Goal: Transaction & Acquisition: Purchase product/service

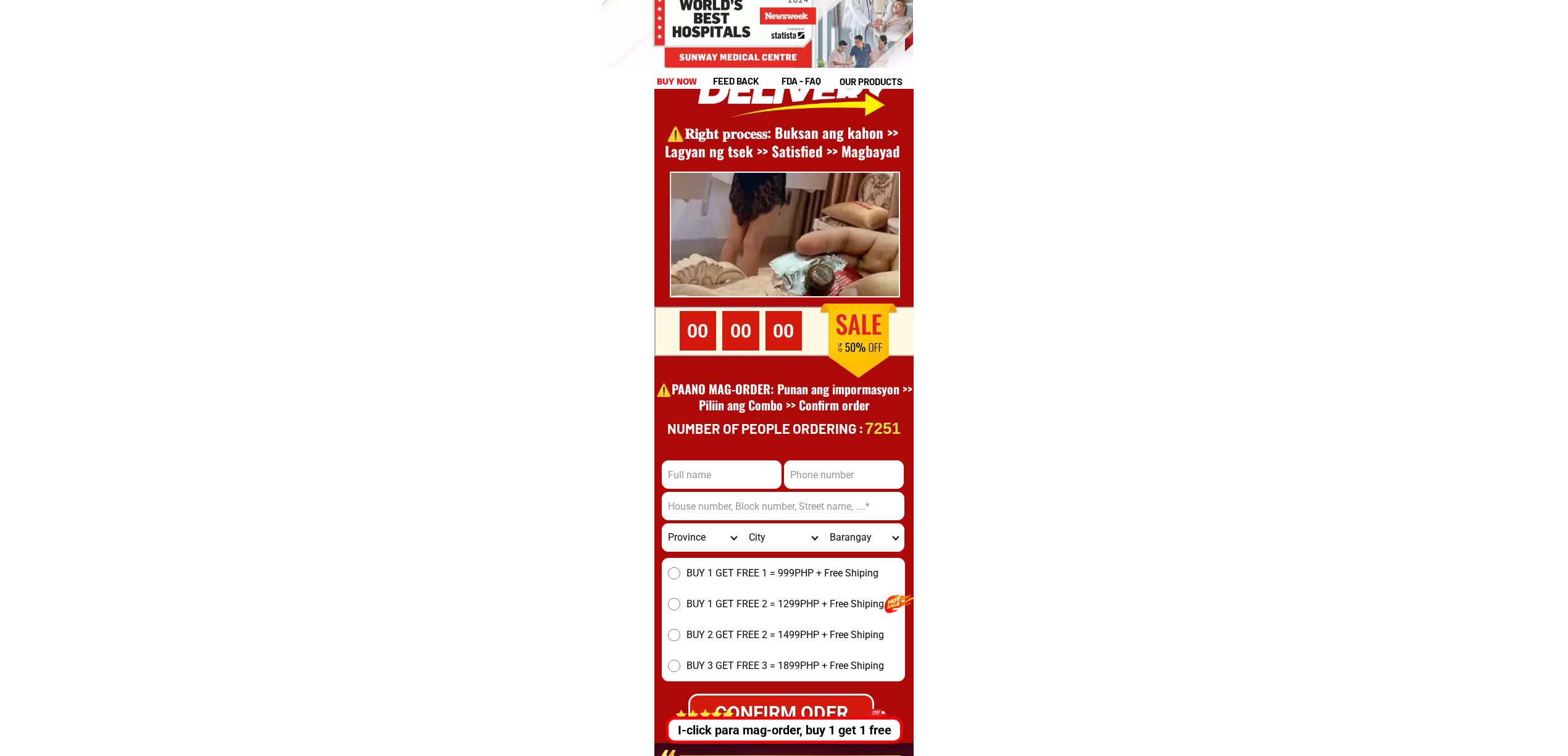
scroll to position [16935, 0]
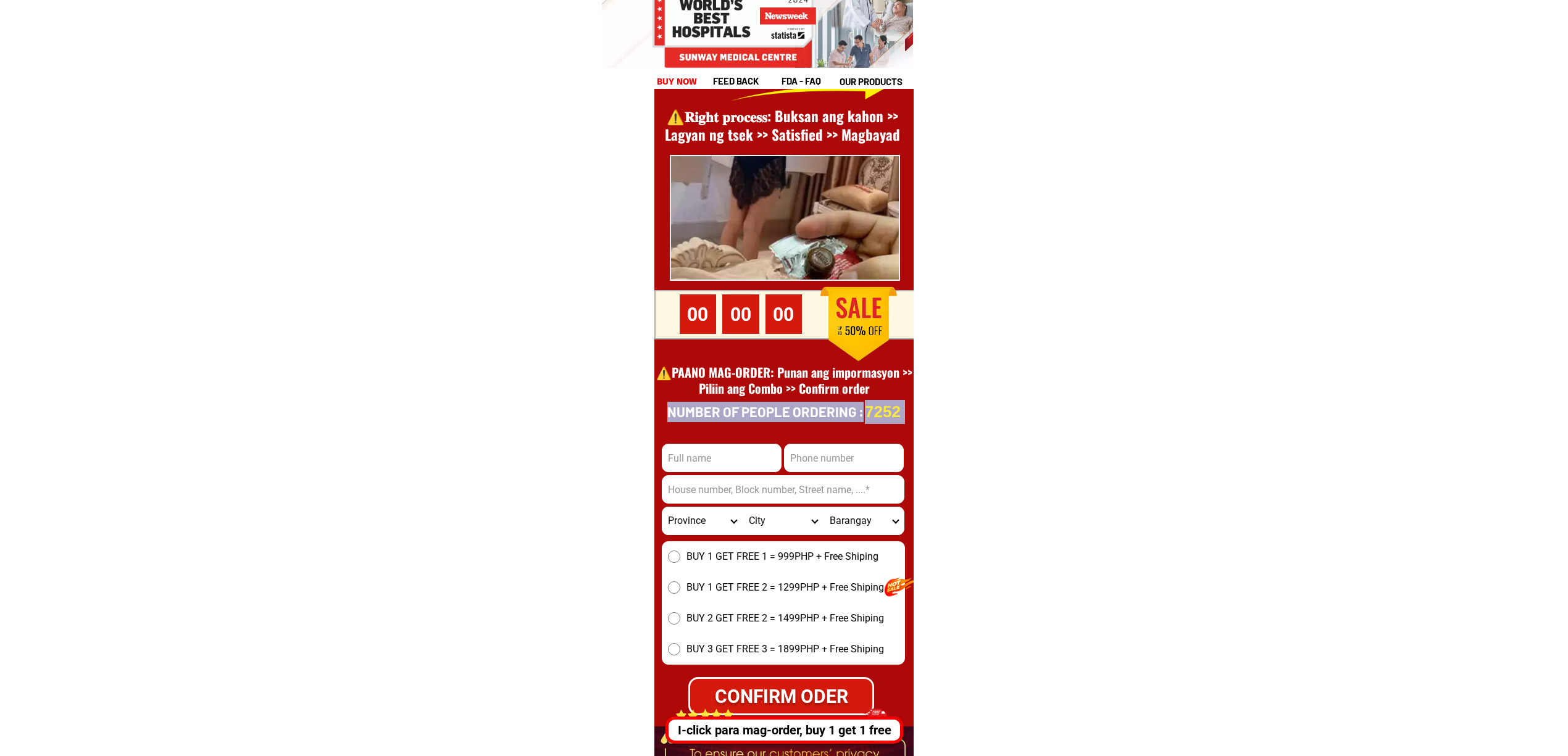
click at [710, 462] on div "7252 Number of people ordering : CONFIRM ODER Province [GEOGRAPHIC_DATA] [GEOGR…" at bounding box center [788, 430] width 267 height 856
drag, startPoint x: 719, startPoint y: 465, endPoint x: 911, endPoint y: 507, distance: 196.5
click at [719, 466] on input "Input full_name" at bounding box center [721, 458] width 120 height 28
paste input "[PERSON_NAME] Canoy"
type input "[PERSON_NAME] Canoy"
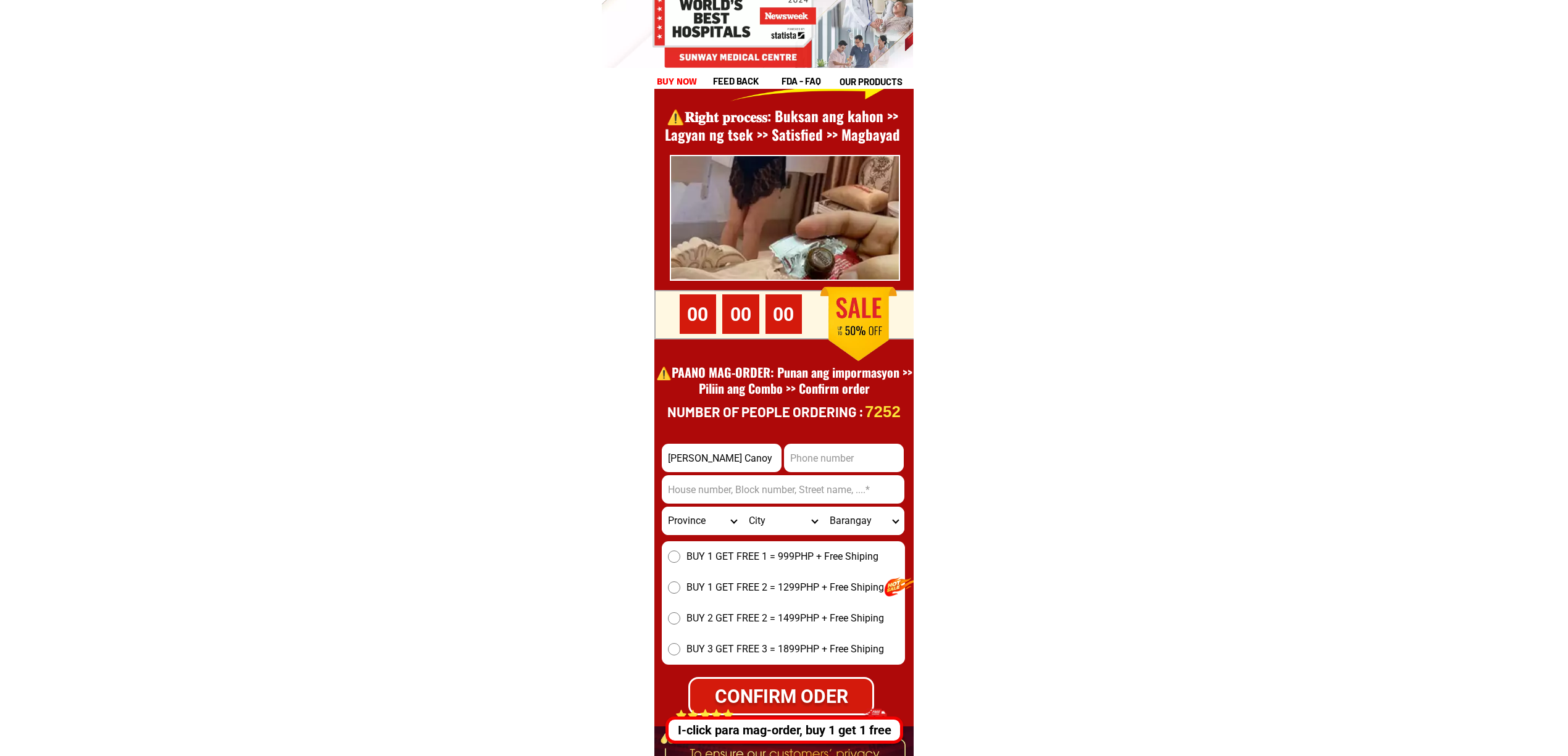
click at [854, 458] on input "Input phone_number" at bounding box center [844, 458] width 120 height 28
paste input "0963426657"
type input "0963426657"
click at [773, 489] on input "Input address" at bounding box center [783, 489] width 242 height 28
paste input "Địa chỉ: [STREET_ADDRESS]"
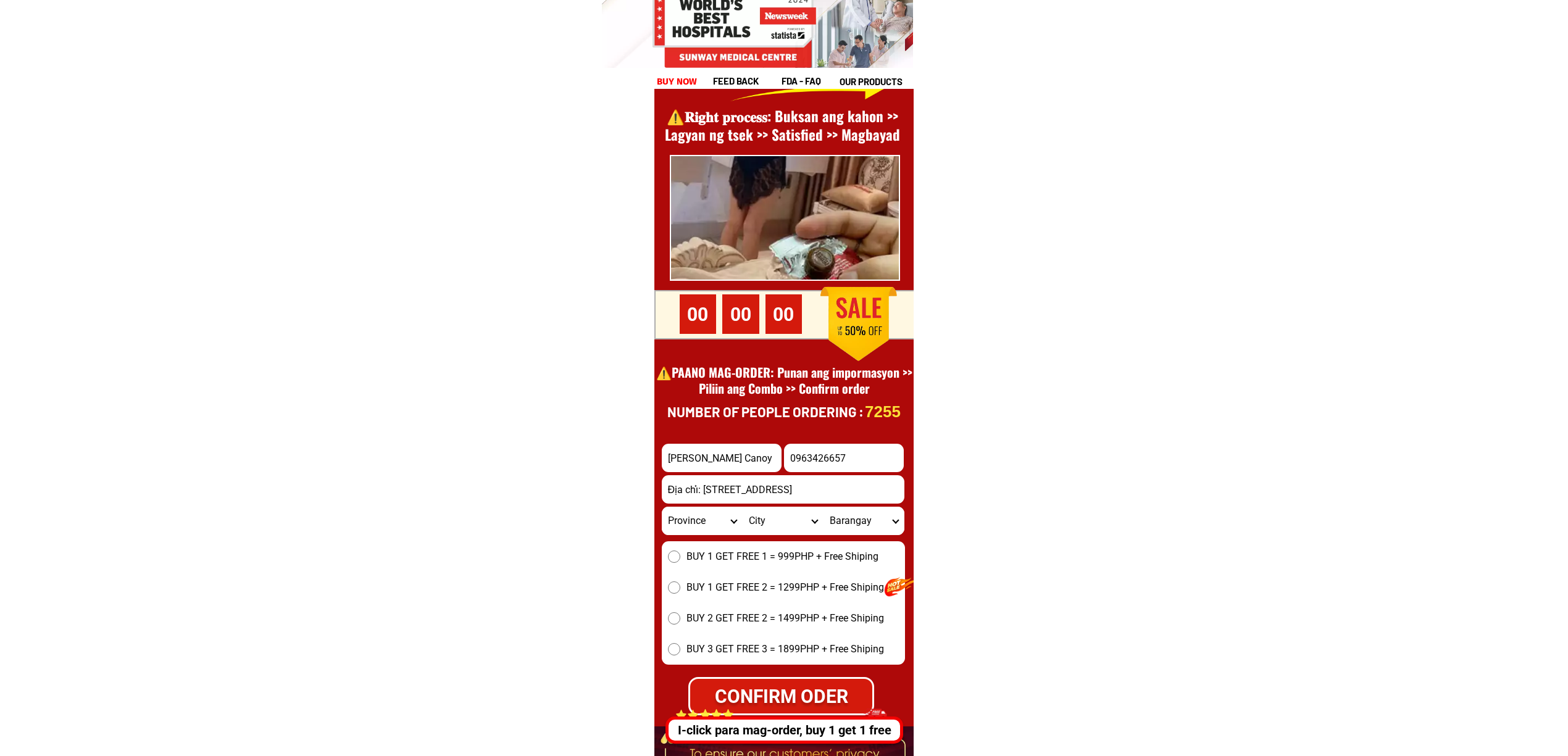
scroll to position [0, 30]
click at [678, 485] on input "Địa chỉ: [STREET_ADDRESS]" at bounding box center [783, 489] width 242 height 28
type input "Purok 3, Dansolihon, [GEOGRAPHIC_DATA], [GEOGRAPHIC_DATA]"
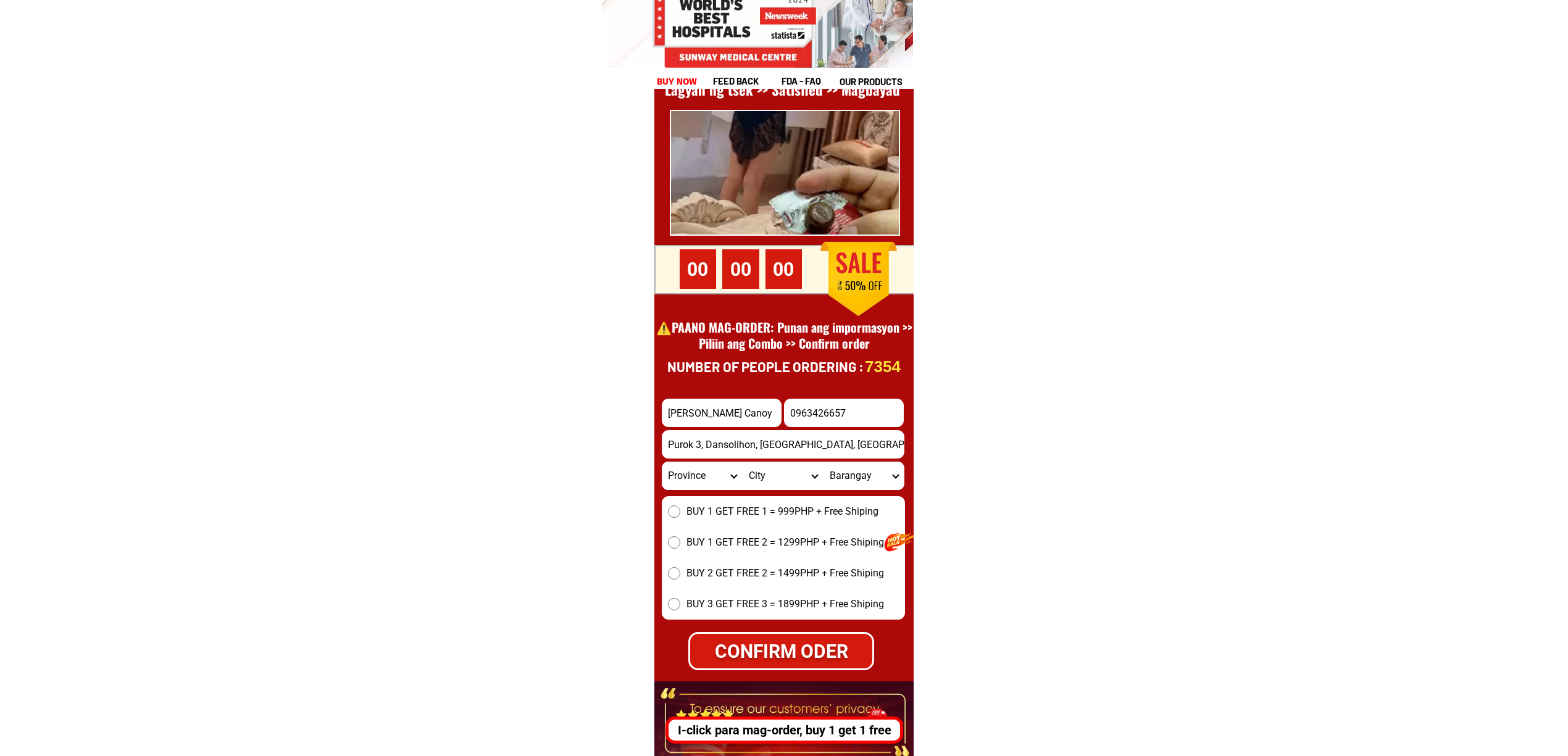
scroll to position [17100, 0]
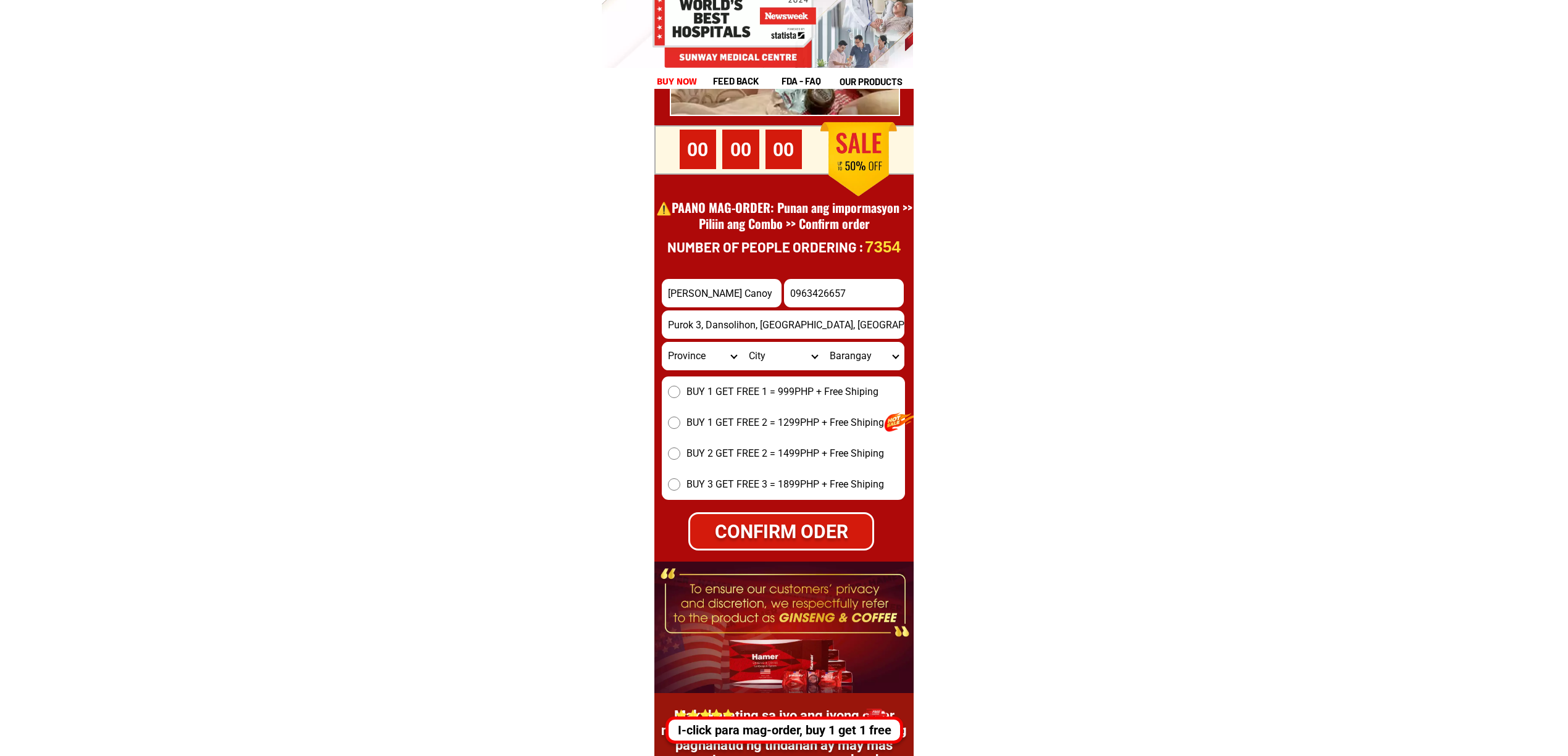
click at [720, 396] on span "BUY 1 GET FREE 1 = 999PHP + Free Shiping" at bounding box center [782, 392] width 192 height 15
click at [680, 396] on input "BUY 1 GET FREE 1 = 999PHP + Free Shiping" at bounding box center [674, 392] width 12 height 12
click at [796, 534] on div "CONFIRM ODER" at bounding box center [781, 531] width 183 height 28
radio input "true"
click at [849, 290] on input "0963426657" at bounding box center [844, 293] width 120 height 28
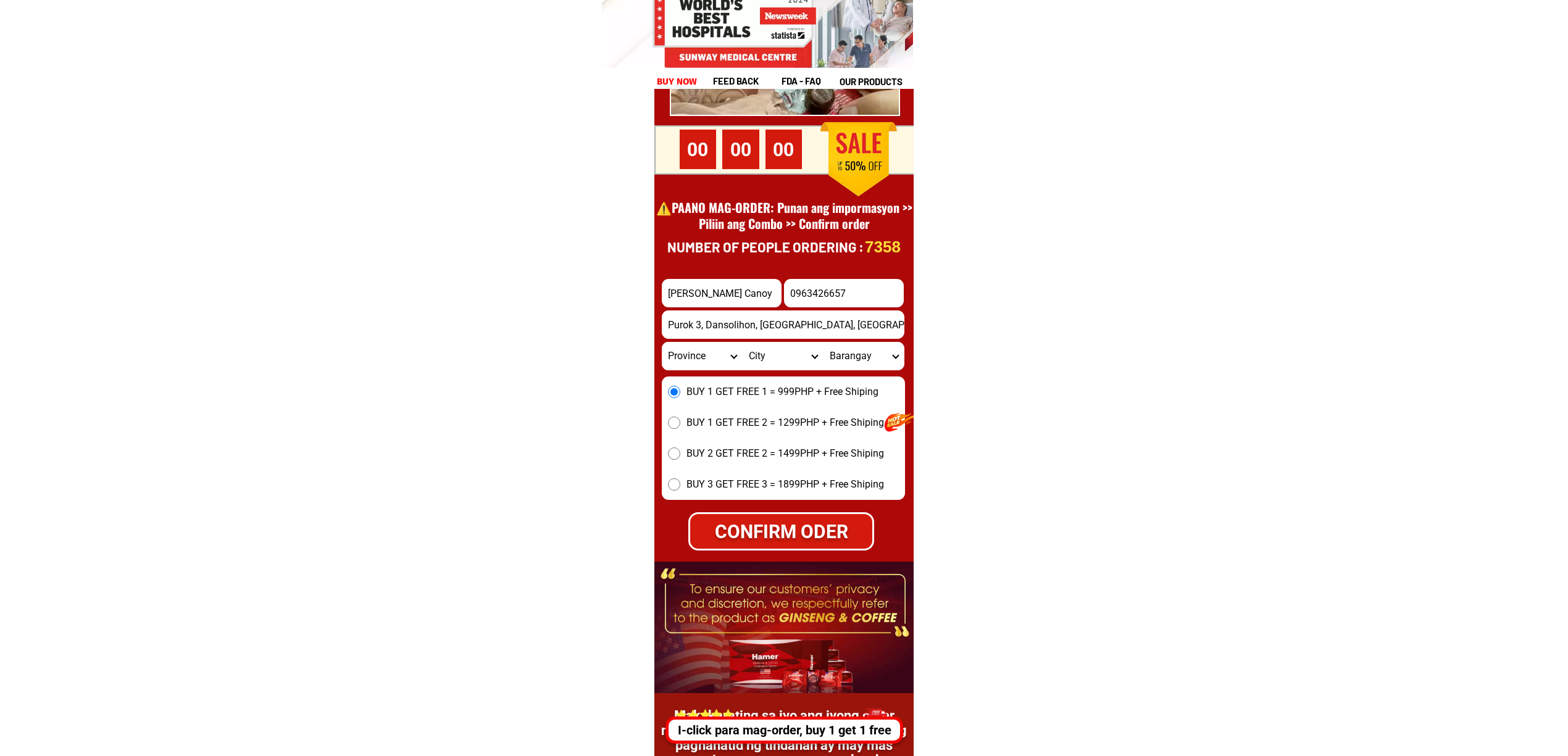
click at [849, 290] on input "0963426657" at bounding box center [844, 293] width 120 height 28
paste input "2"
click at [873, 301] on input "09634266572" at bounding box center [844, 293] width 120 height 28
paste input "Input phone_number"
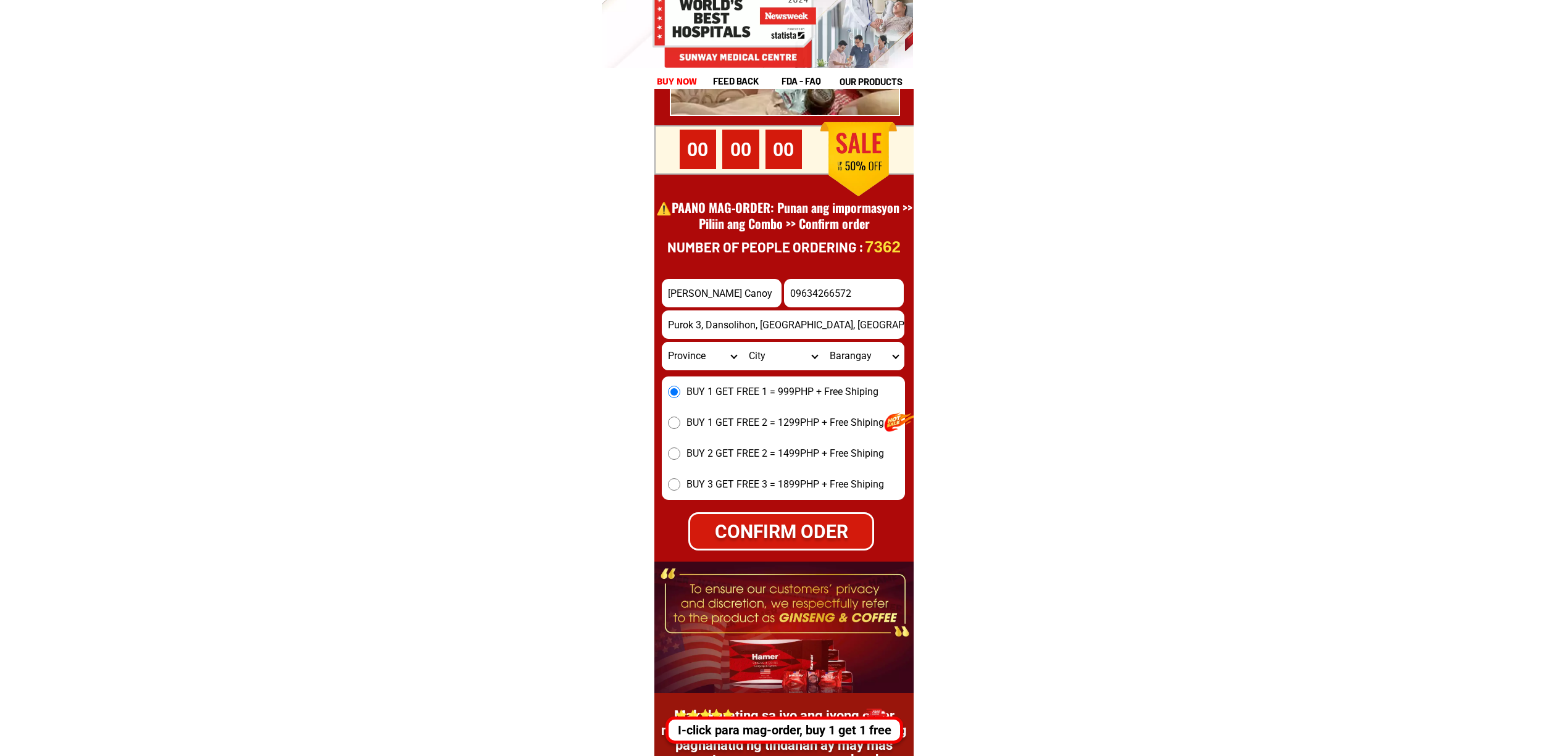
type input "09634266572"
click at [824, 297] on input "09634266572" at bounding box center [844, 293] width 120 height 28
click at [799, 533] on div "CONFIRM ODER" at bounding box center [782, 532] width 182 height 28
radio input "true"
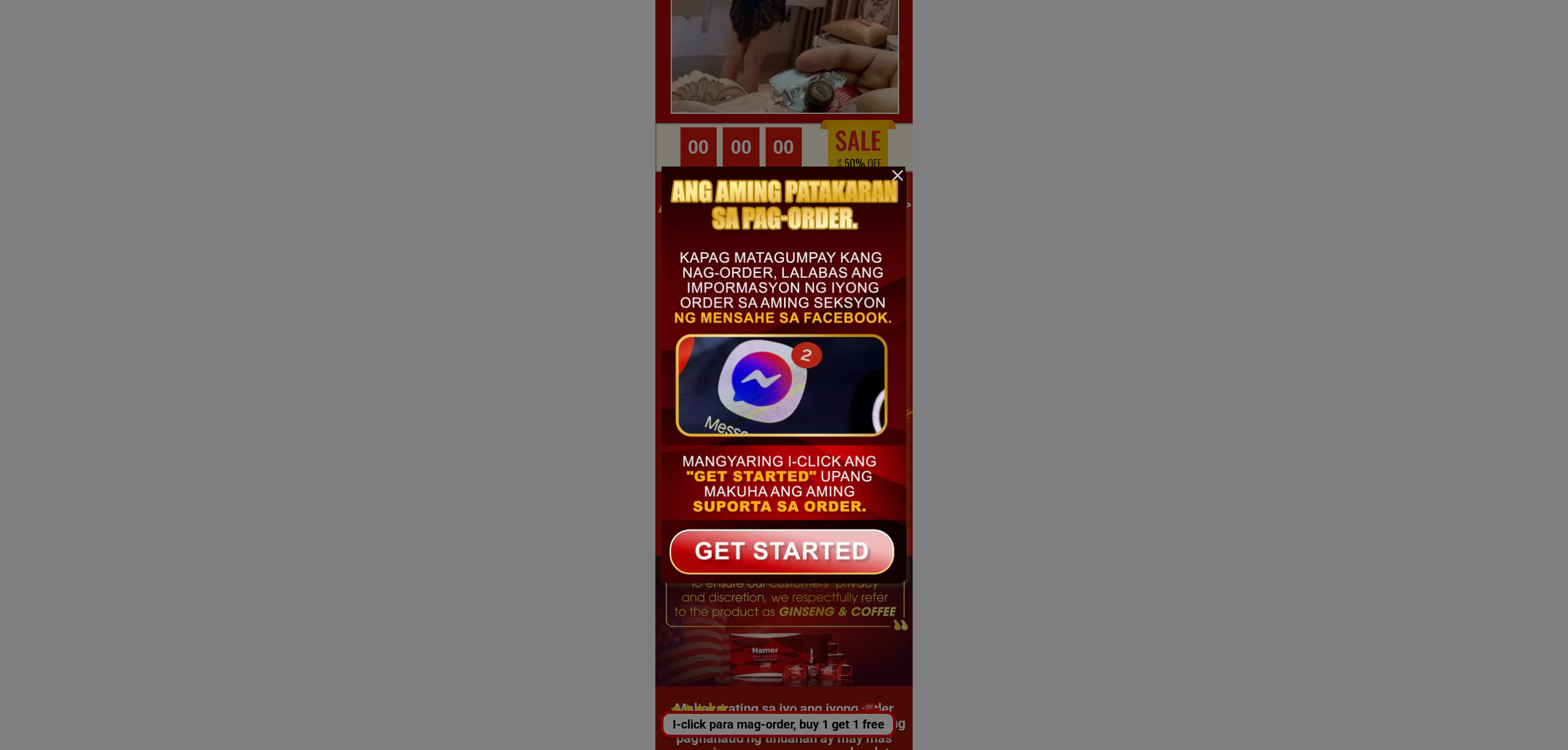
scroll to position [0, 0]
